Goal: Task Accomplishment & Management: Use online tool/utility

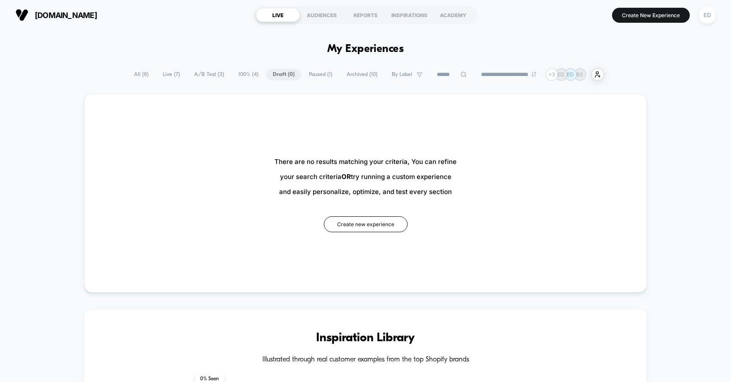
click at [199, 76] on span "A/B Test ( 3 )" at bounding box center [209, 75] width 43 height 12
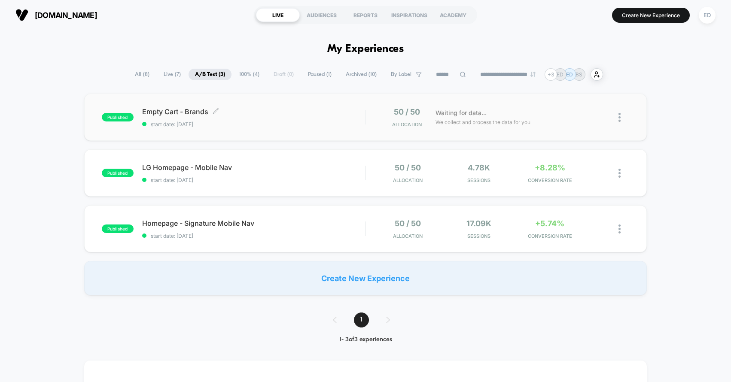
click at [300, 124] on span "start date: [DATE]" at bounding box center [253, 124] width 223 height 6
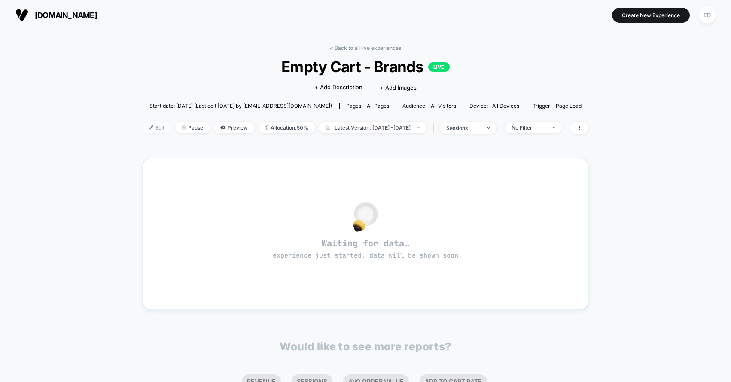
click at [143, 129] on span "Edit" at bounding box center [157, 128] width 28 height 12
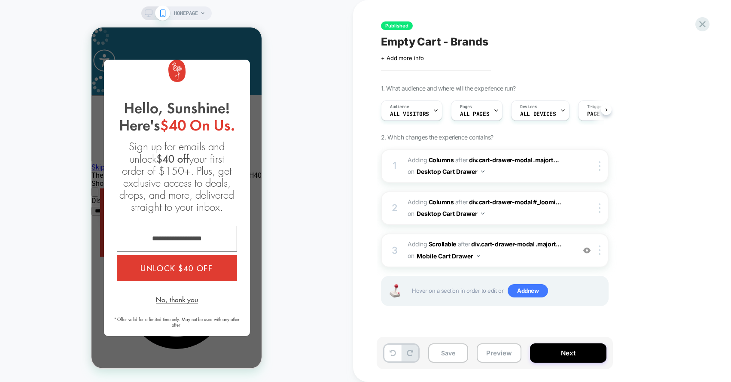
scroll to position [0, 0]
click at [149, 15] on icon at bounding box center [149, 13] width 8 height 8
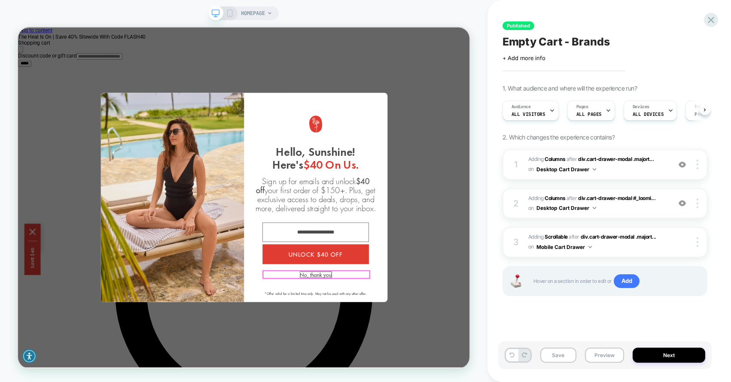
drag, startPoint x: 406, startPoint y: 357, endPoint x: 493, endPoint y: 322, distance: 93.4
click at [406, 357] on button "No, thank you" at bounding box center [415, 357] width 42 height 8
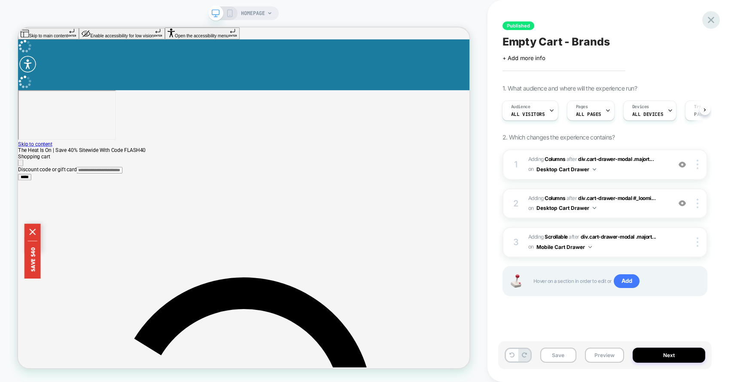
click at [711, 18] on icon at bounding box center [711, 20] width 12 height 12
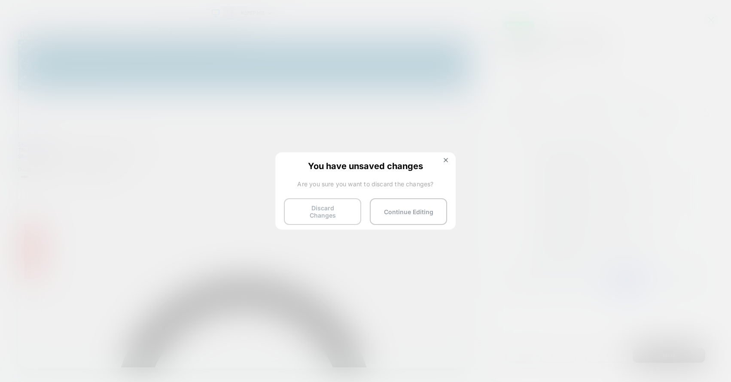
click at [329, 212] on button "Discard Changes" at bounding box center [322, 211] width 77 height 27
